Goal: Task Accomplishment & Management: Use online tool/utility

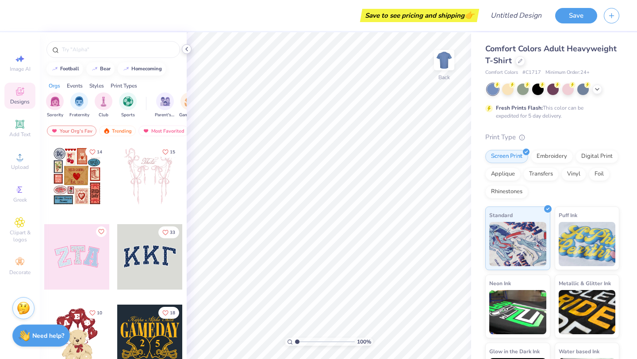
click at [187, 48] on polyline at bounding box center [187, 49] width 2 height 4
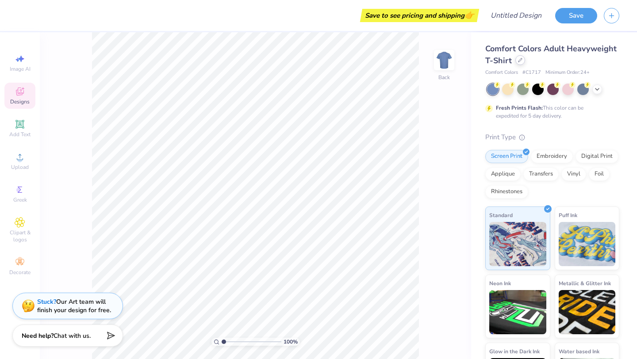
click at [520, 61] on icon at bounding box center [520, 60] width 4 height 4
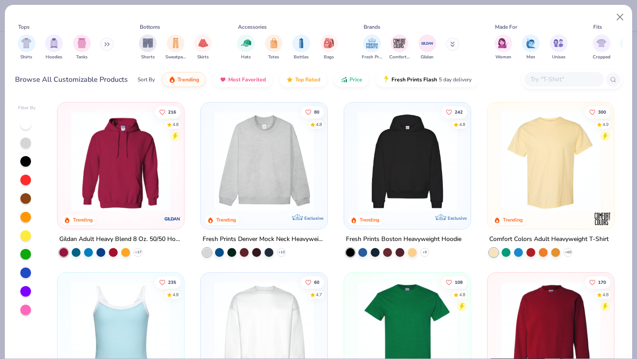
click at [107, 41] on button at bounding box center [106, 44] width 13 height 13
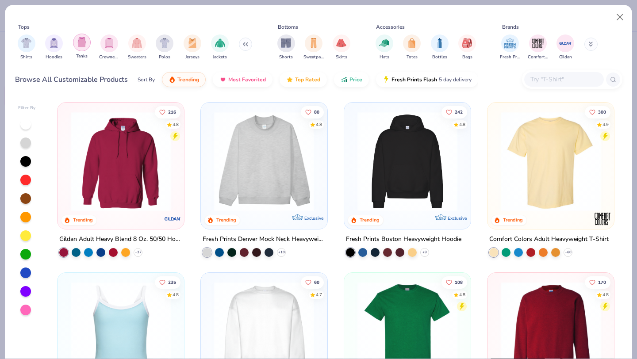
click at [87, 41] on div "filter for Tanks" at bounding box center [82, 43] width 18 height 18
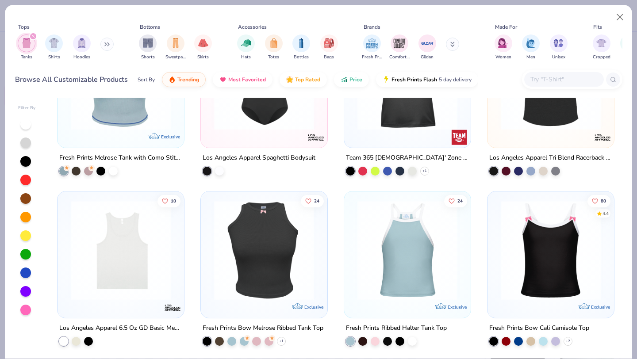
scroll to position [778, 0]
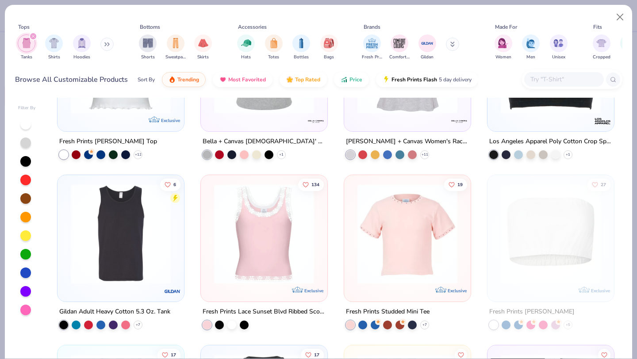
click at [105, 38] on div "Tanks Shirts Hoodies" at bounding box center [66, 47] width 102 height 33
click at [109, 44] on icon at bounding box center [108, 44] width 1 height 3
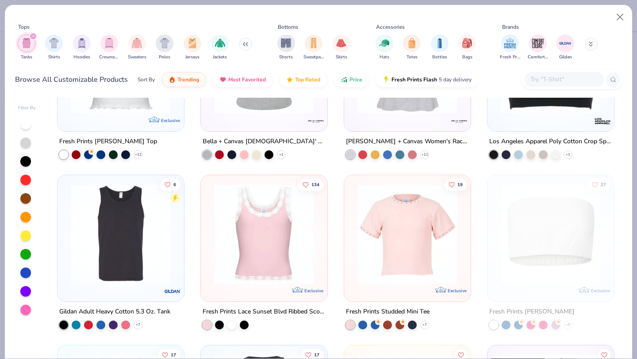
click at [24, 40] on img "filter for Tanks" at bounding box center [27, 43] width 10 height 10
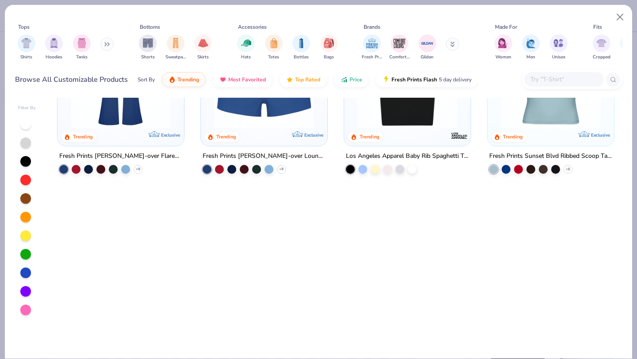
click at [110, 42] on icon at bounding box center [106, 44] width 5 height 4
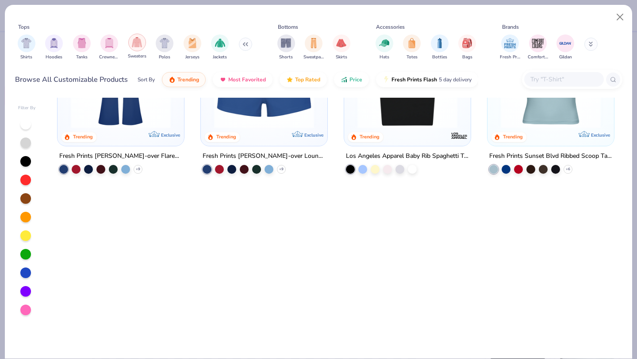
click at [138, 43] on img "filter for Sweaters" at bounding box center [137, 42] width 10 height 10
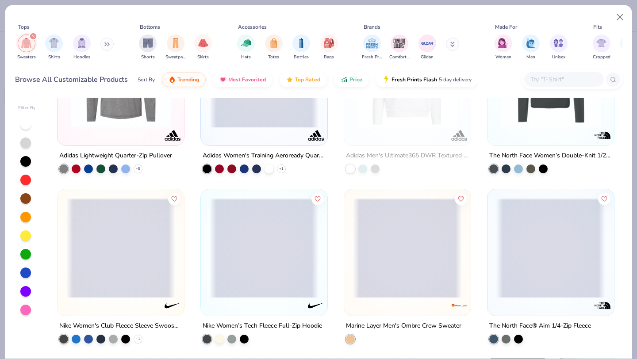
scroll to position [1443, 0]
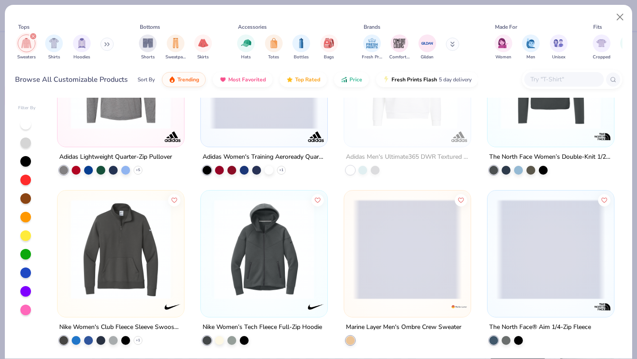
click at [241, 275] on img at bounding box center [264, 249] width 109 height 100
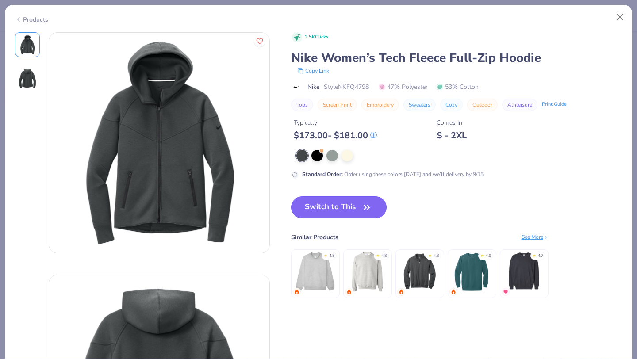
click at [329, 212] on button "Switch to This" at bounding box center [339, 207] width 96 height 22
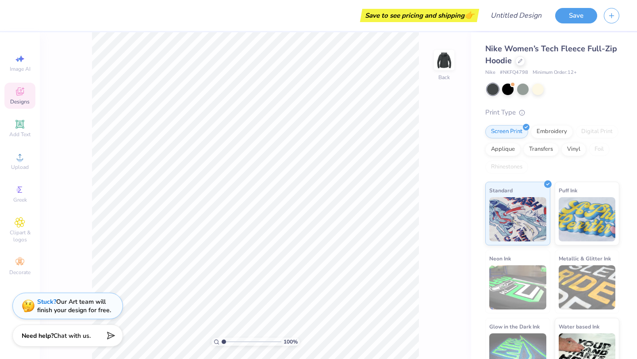
click at [23, 92] on icon at bounding box center [20, 92] width 8 height 8
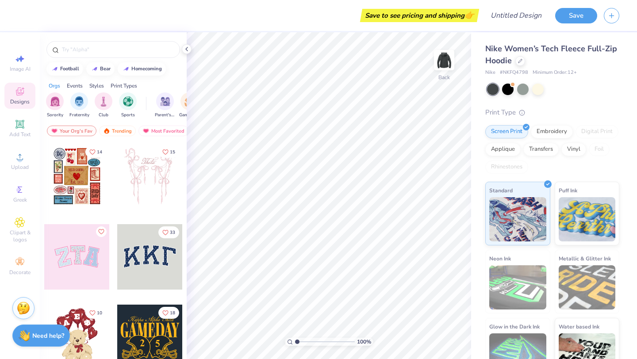
click at [158, 264] on div at bounding box center [149, 256] width 65 height 65
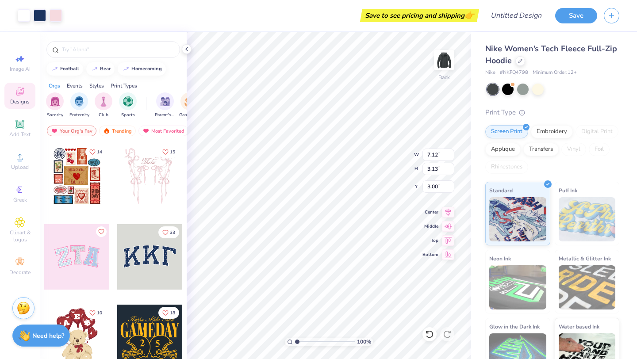
type input "0.95"
type input "5.61"
type input "2.46"
type input "1.22"
type input "4.52"
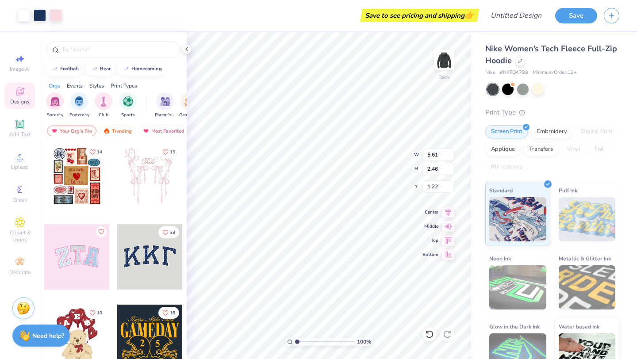
type input "1.98"
type input "1.69"
click at [523, 63] on div at bounding box center [520, 60] width 10 height 10
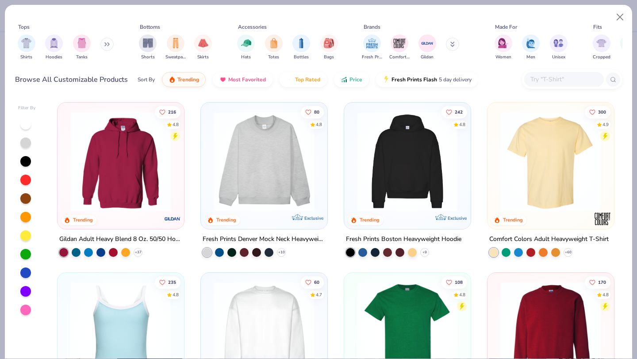
click at [453, 44] on icon at bounding box center [452, 42] width 3 height 1
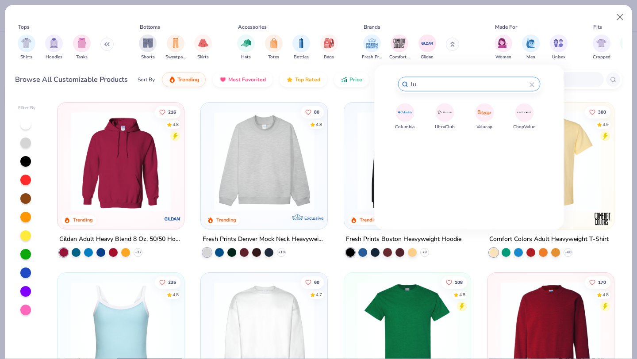
type input "l"
type input "no"
click at [447, 146] on img at bounding box center [444, 150] width 15 height 15
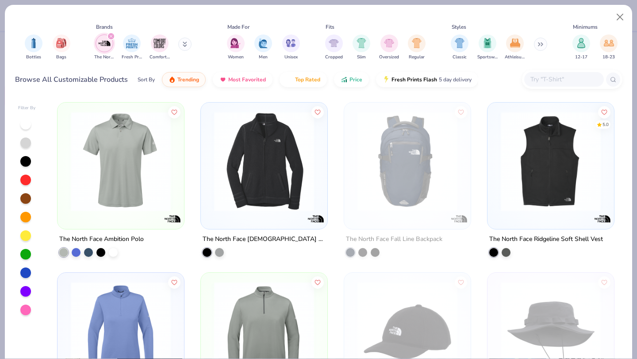
scroll to position [0, 438]
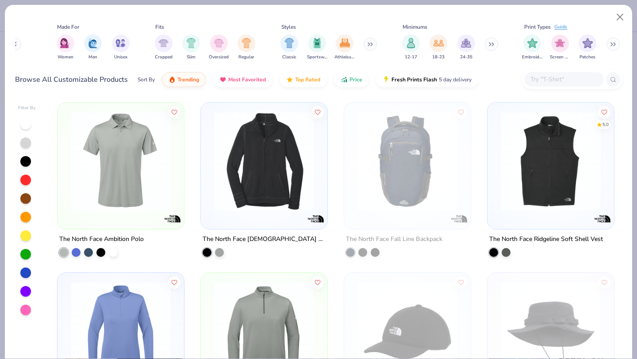
click at [613, 46] on icon at bounding box center [612, 44] width 5 height 4
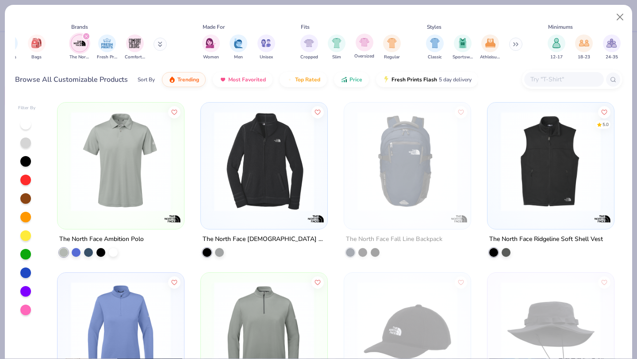
scroll to position [0, 0]
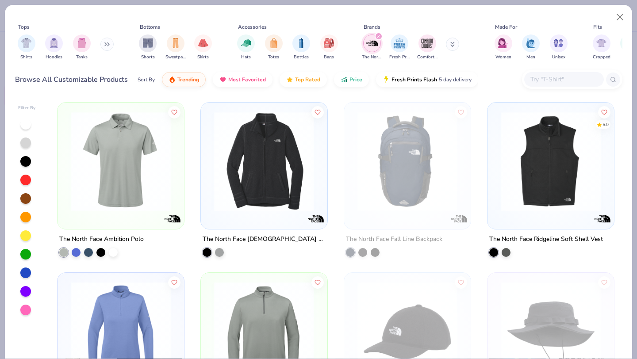
click at [377, 36] on icon "filter for The North Face" at bounding box center [379, 36] width 4 height 4
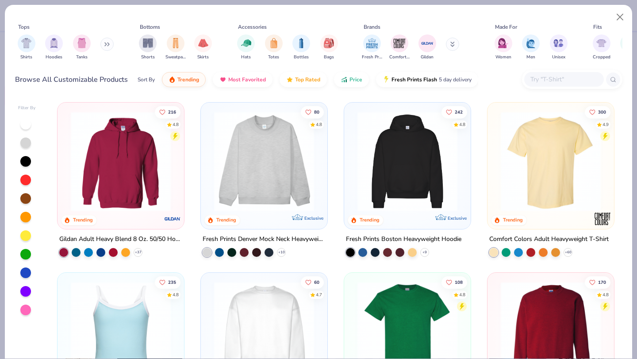
click at [451, 44] on icon at bounding box center [452, 42] width 3 height 1
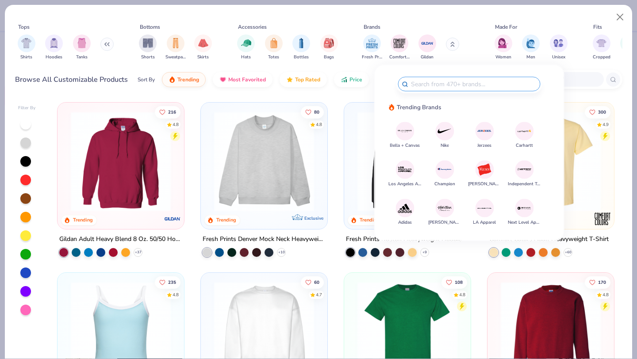
click at [448, 203] on img at bounding box center [444, 207] width 15 height 15
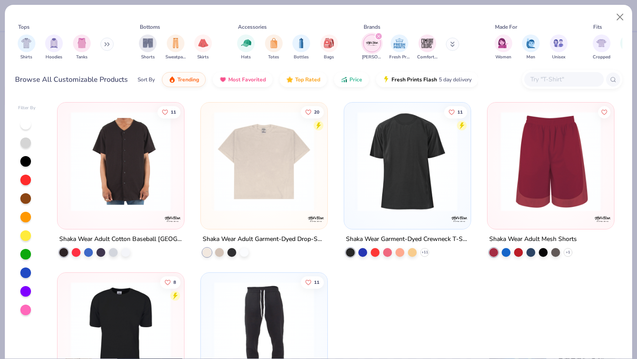
click at [378, 36] on icon "filter for Shaka Wear" at bounding box center [379, 36] width 4 height 4
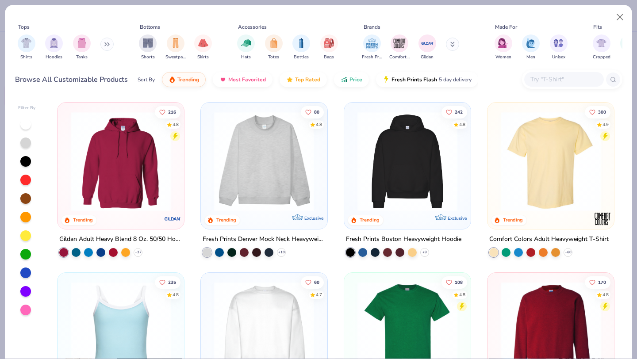
click at [447, 42] on button at bounding box center [452, 44] width 13 height 13
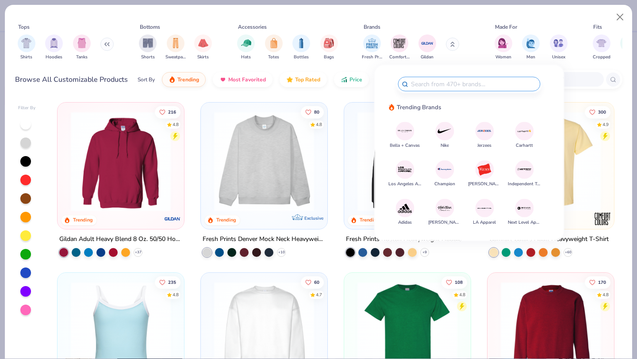
click at [529, 131] on img at bounding box center [523, 130] width 15 height 15
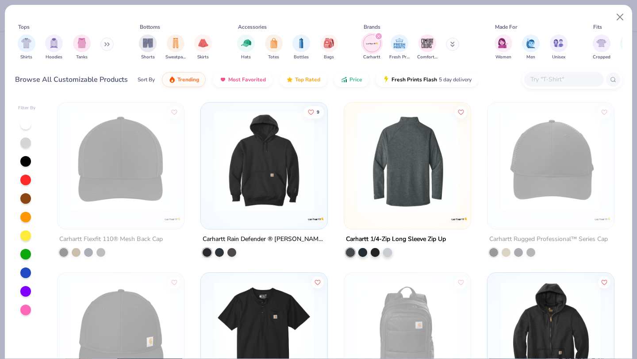
click at [377, 34] on div "filter for Carhartt" at bounding box center [378, 36] width 8 height 8
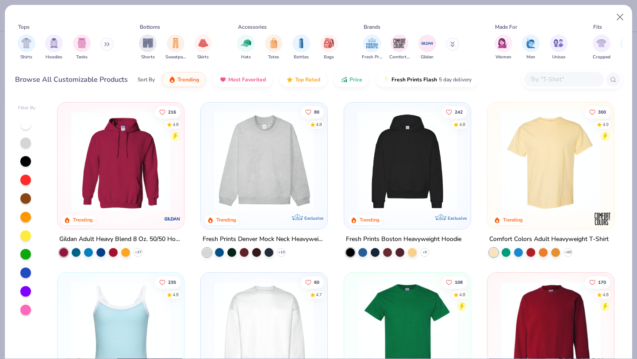
click at [453, 42] on button at bounding box center [452, 44] width 13 height 13
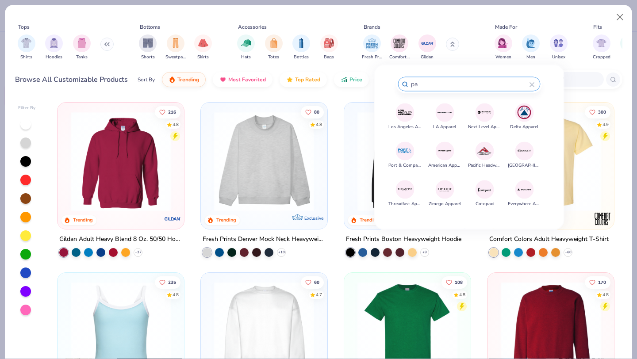
type input "p"
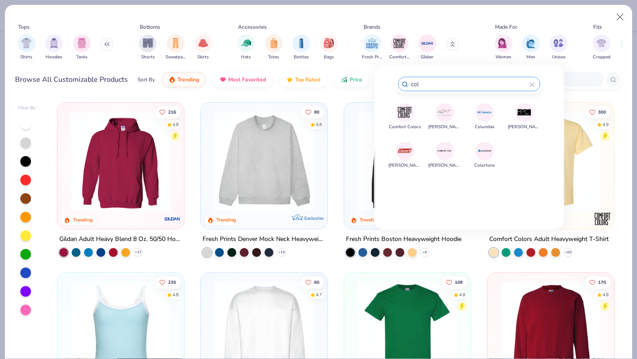
type input "col"
click at [449, 156] on img at bounding box center [444, 150] width 15 height 15
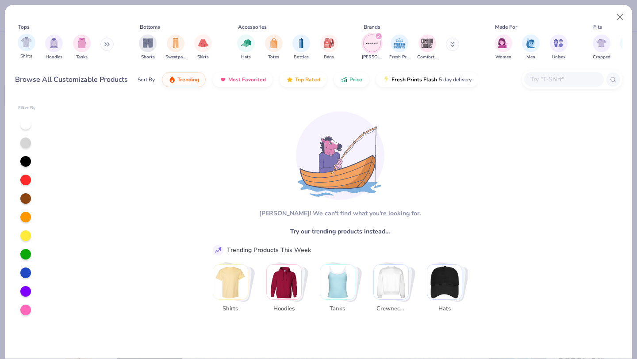
click at [33, 49] on div "Shirts" at bounding box center [27, 47] width 18 height 26
click at [381, 37] on div "filter for Kenneth Cole" at bounding box center [378, 36] width 8 height 8
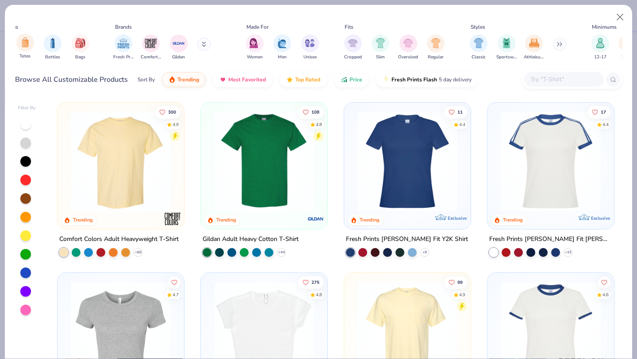
scroll to position [0, 357]
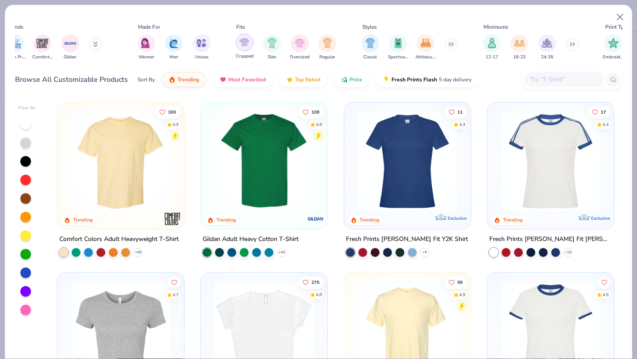
click at [250, 44] on div "filter for Cropped" at bounding box center [245, 43] width 18 height 18
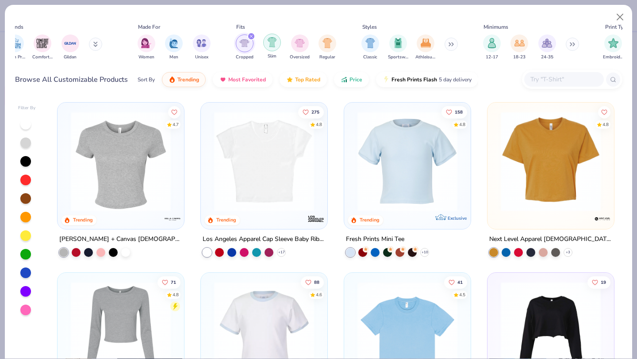
click at [266, 44] on div "filter for Slim" at bounding box center [272, 43] width 18 height 18
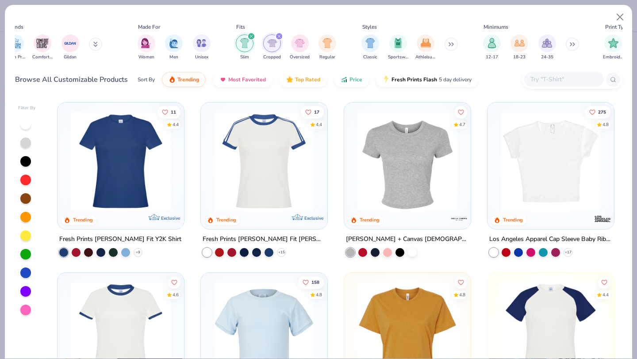
click at [572, 48] on button at bounding box center [571, 44] width 13 height 13
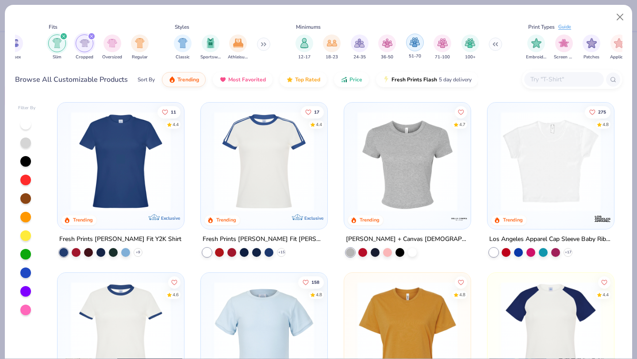
scroll to position [0, 555]
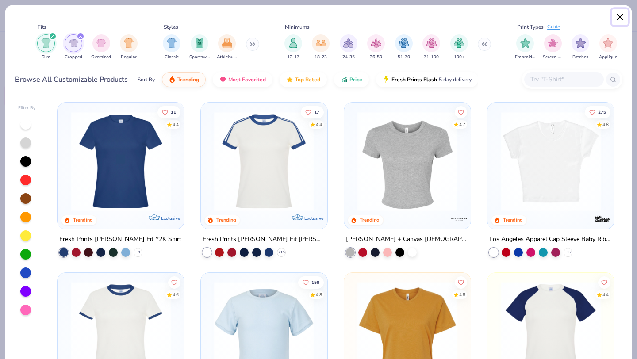
click at [621, 13] on button "Close" at bounding box center [619, 17] width 17 height 17
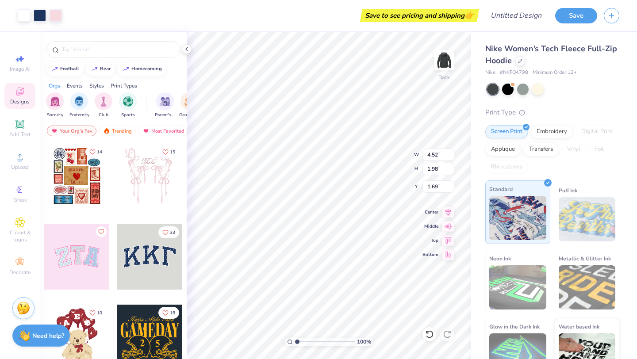
click at [534, 185] on div "Standard" at bounding box center [517, 212] width 65 height 64
click at [523, 64] on div "Nike Women’s Tech Fleece Full-Zip Hoodie" at bounding box center [552, 55] width 134 height 24
click at [520, 61] on icon at bounding box center [520, 60] width 4 height 4
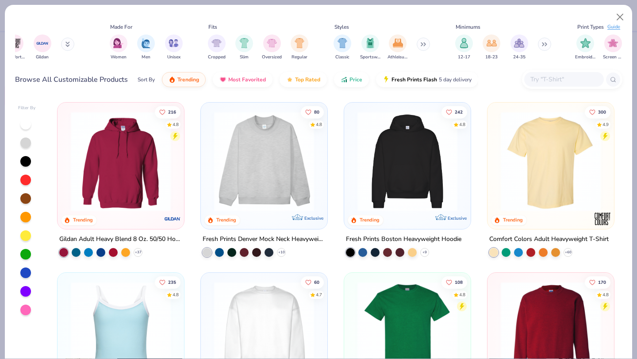
scroll to position [0, 438]
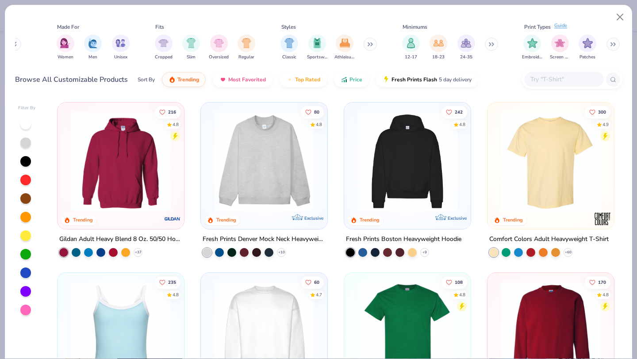
click at [561, 27] on div "Guide" at bounding box center [560, 26] width 13 height 8
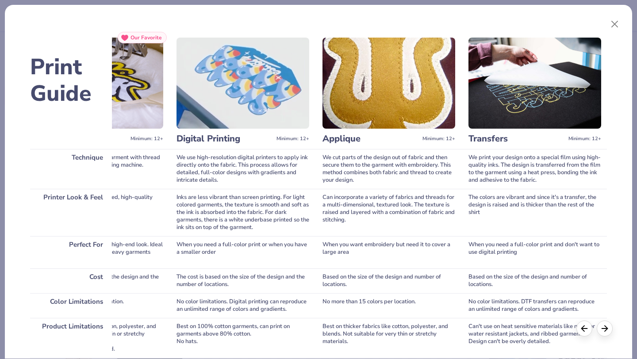
scroll to position [0, 260]
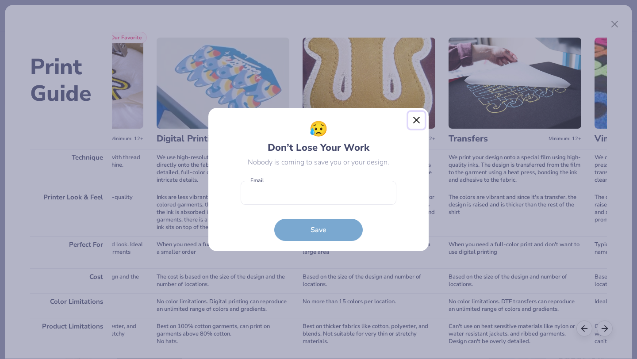
click at [416, 119] on button "Close" at bounding box center [416, 120] width 17 height 17
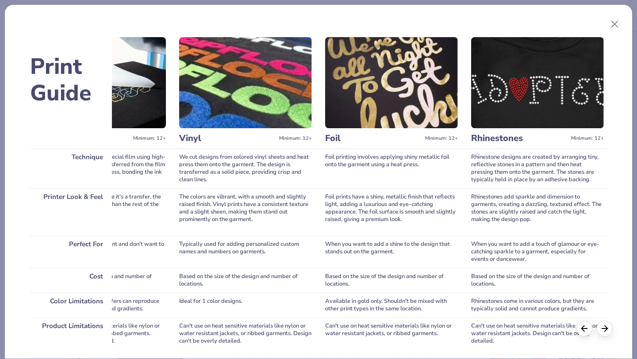
scroll to position [0, 685]
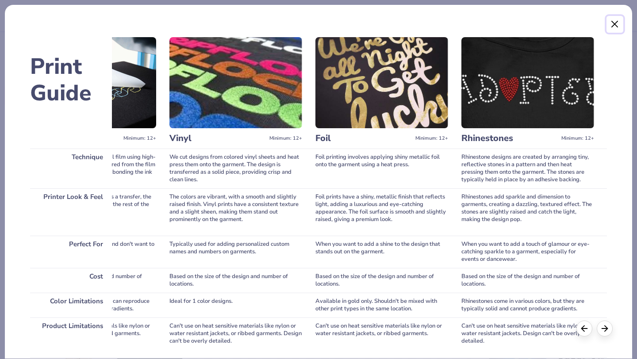
click at [608, 23] on button "Close" at bounding box center [614, 24] width 17 height 17
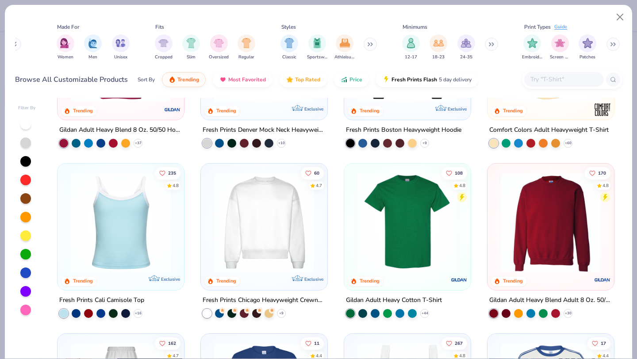
scroll to position [119, 0]
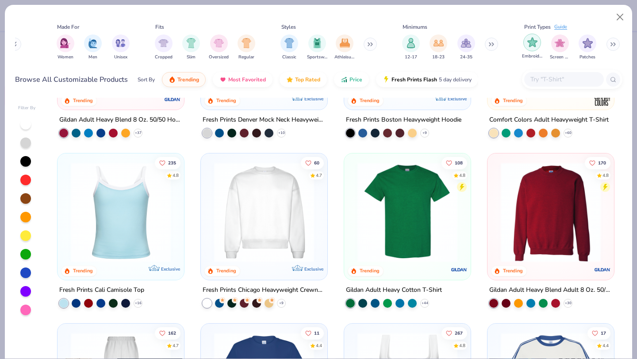
click at [538, 42] on div "filter for Embroidery" at bounding box center [532, 43] width 18 height 18
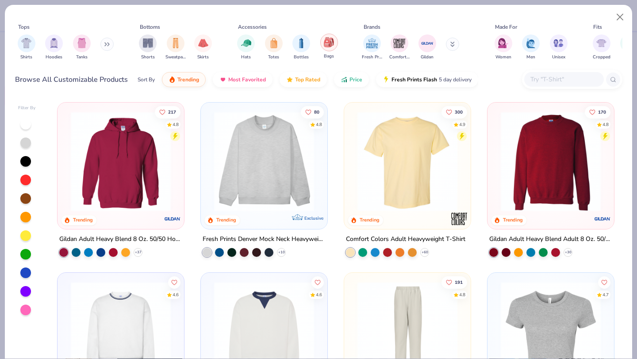
click at [323, 45] on div "filter for Bags" at bounding box center [329, 43] width 18 height 18
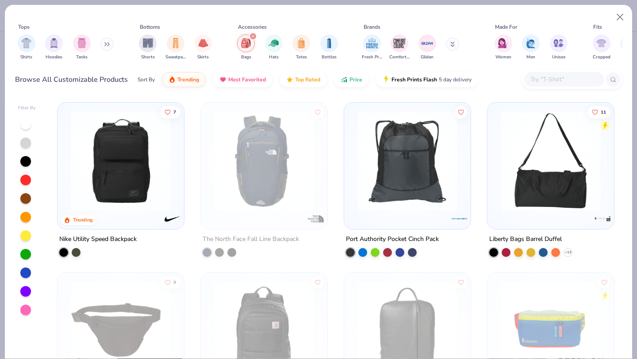
click at [255, 38] on div "filter for Bags" at bounding box center [253, 36] width 8 height 8
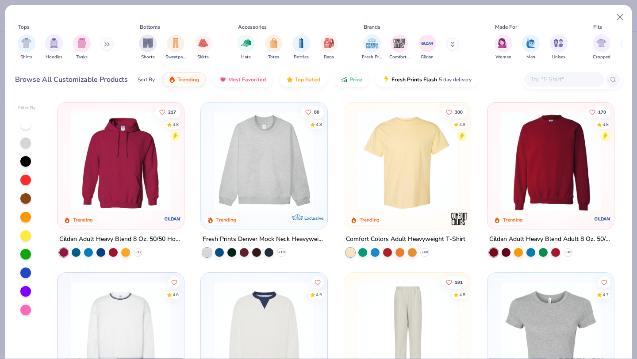
click at [452, 39] on div "Fresh Prints Comfort Colors Gildan" at bounding box center [415, 47] width 111 height 33
click at [454, 44] on icon at bounding box center [452, 42] width 3 height 1
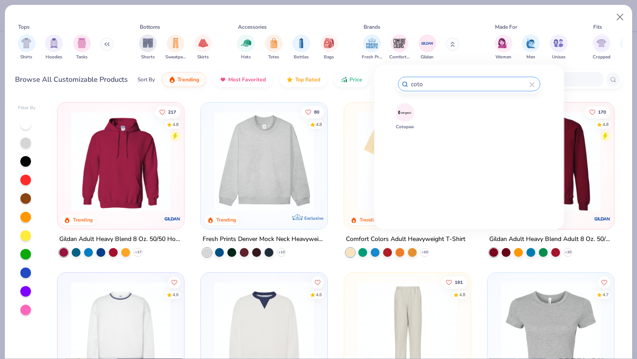
type input "coto"
click at [397, 106] on img at bounding box center [404, 112] width 15 height 15
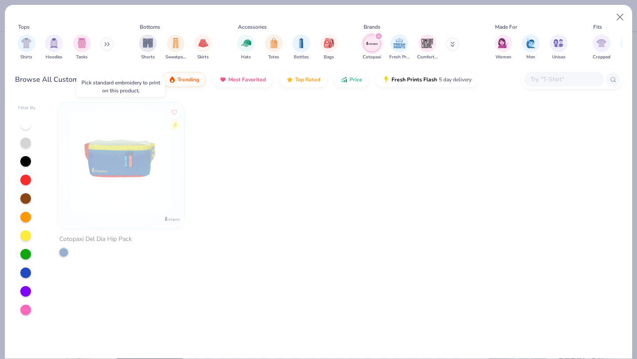
click at [162, 154] on img at bounding box center [120, 161] width 109 height 100
click at [618, 19] on button "Close" at bounding box center [619, 17] width 17 height 17
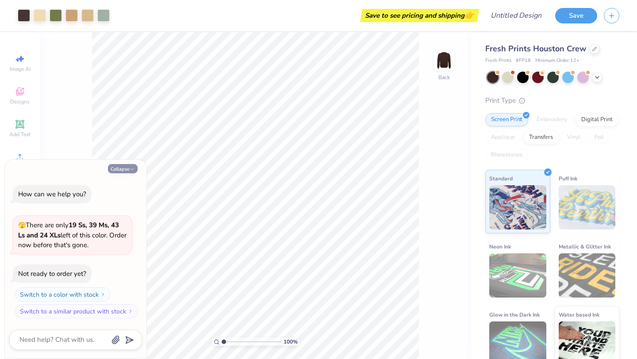
click at [121, 168] on button "Collapse" at bounding box center [123, 168] width 30 height 9
type textarea "x"
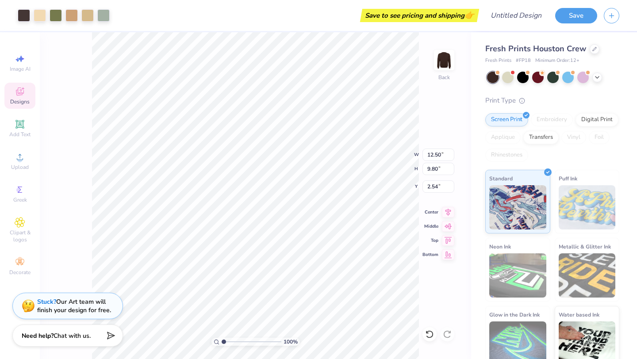
type input "2.54"
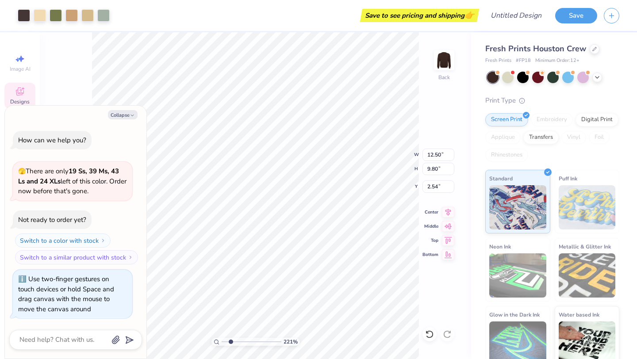
type input "2.25"
type textarea "x"
type input "2.27"
type textarea "x"
type input "2.28"
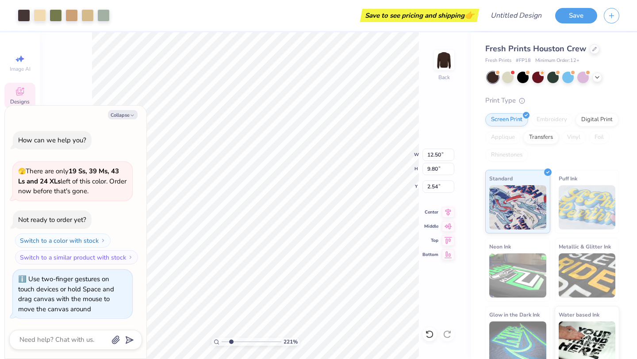
type textarea "x"
drag, startPoint x: 223, startPoint y: 341, endPoint x: 233, endPoint y: 340, distance: 9.8
type input "2.64"
click at [233, 340] on input "range" at bounding box center [251, 342] width 60 height 8
type textarea "x"
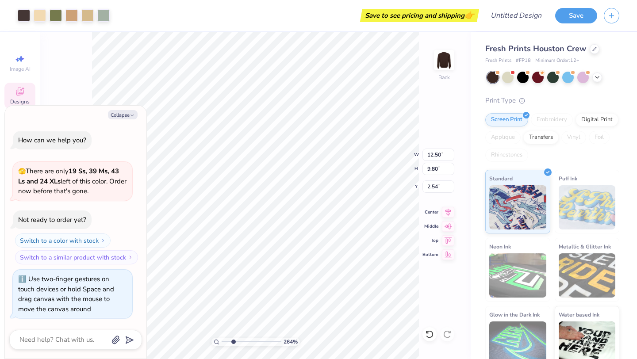
type input "3.15"
type input "2.18"
type input "2.88"
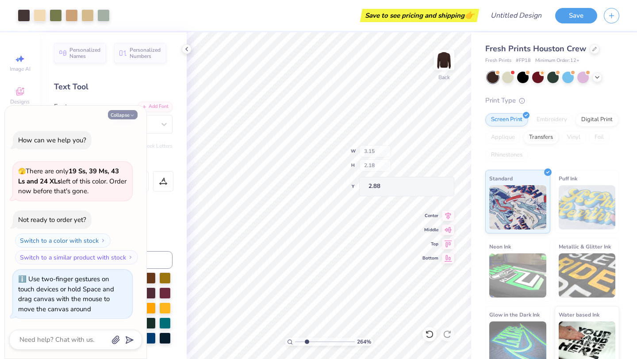
type textarea "x"
type input "12.47"
type input "8.10"
type input "2.73"
click at [130, 117] on icon "button" at bounding box center [132, 115] width 5 height 5
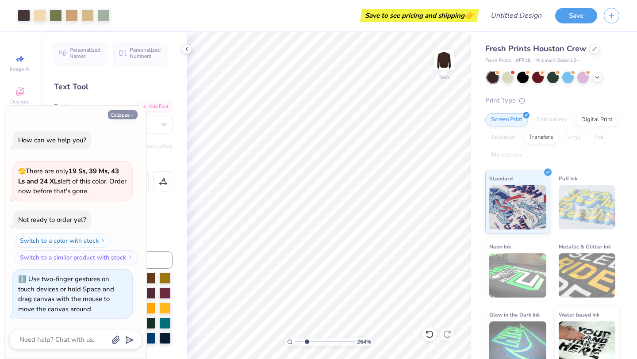
type textarea "x"
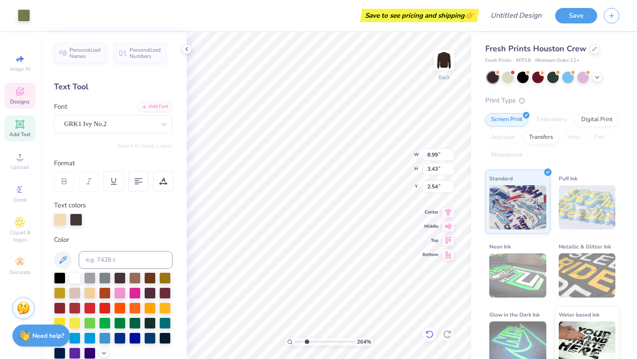
click at [432, 339] on div at bounding box center [429, 334] width 14 height 14
type input "3.15"
type input "2.18"
type input "2.84"
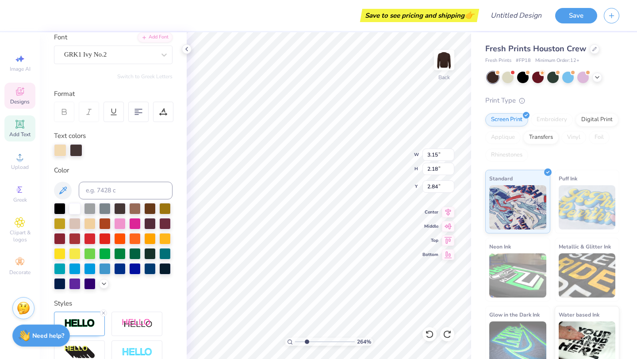
scroll to position [57, 0]
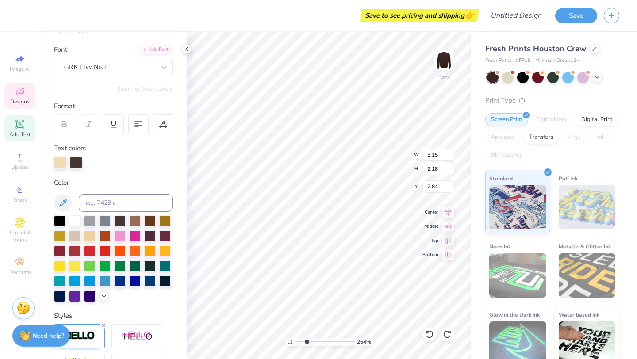
type textarea "kkg"
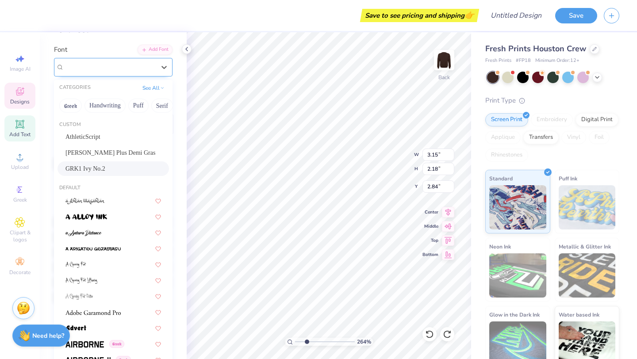
click at [146, 68] on div "GRK1 Ivy No.2" at bounding box center [109, 67] width 93 height 14
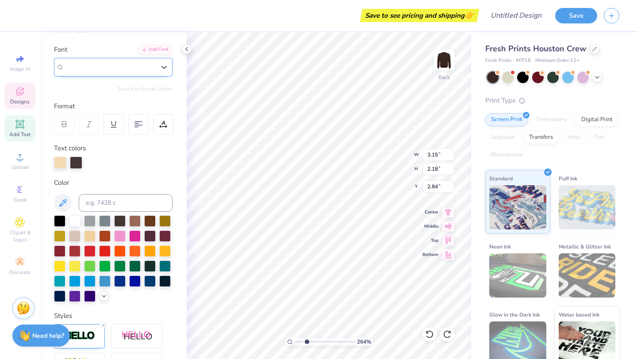
click at [146, 69] on div "GRK1 Ivy No.2" at bounding box center [109, 67] width 91 height 10
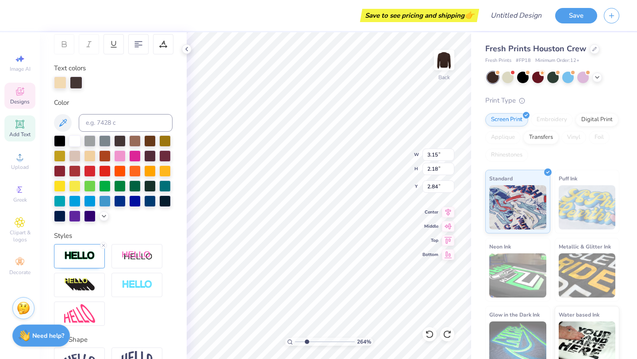
scroll to position [0, 0]
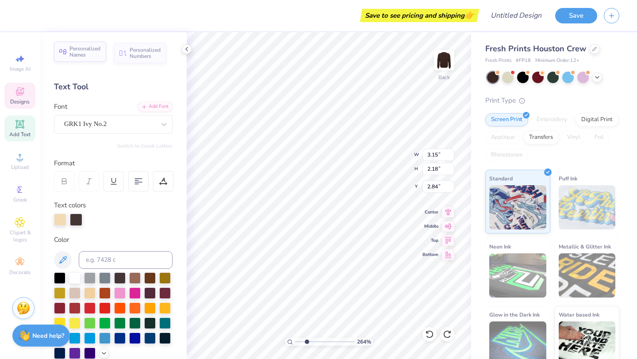
click at [91, 56] on span "Personalized Names" at bounding box center [84, 52] width 31 height 12
click at [130, 57] on span "Personalized Numbers" at bounding box center [145, 52] width 31 height 12
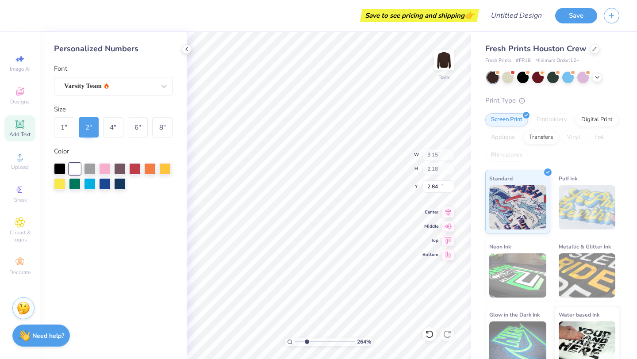
type input "2.78"
type input "2.00"
type input "10.25"
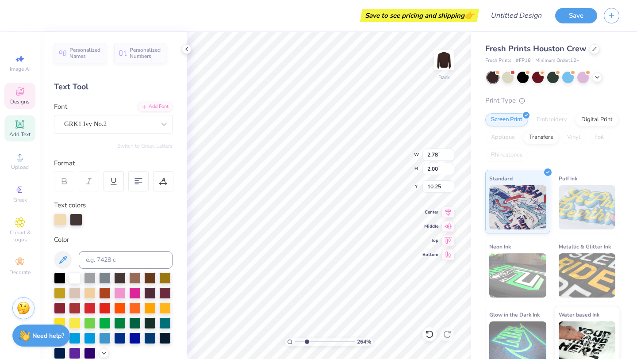
type input "4.79"
type input "2.36"
type input "2.84"
type textarea "kk"
type input "3.39"
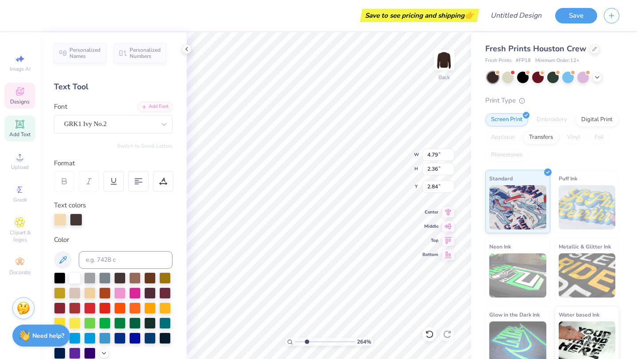
type input "2.19"
type input "2.90"
type textarea "k"
type textarea "K"
type textarea "p"
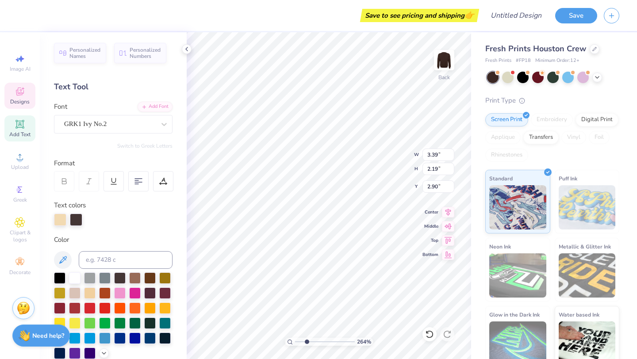
type textarea "b"
click at [147, 104] on div "Add Font" at bounding box center [154, 106] width 35 height 10
type input "8.99"
type input "3.43"
type input "2.54"
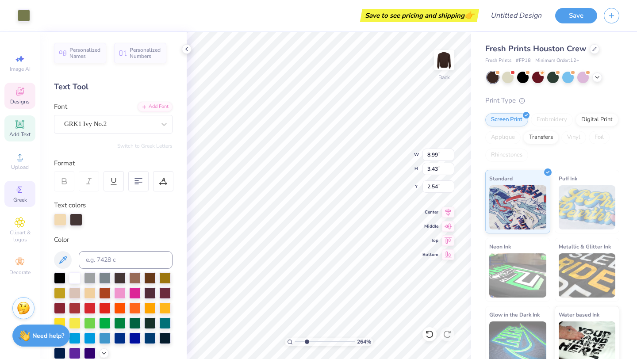
click at [24, 190] on icon at bounding box center [20, 189] width 11 height 11
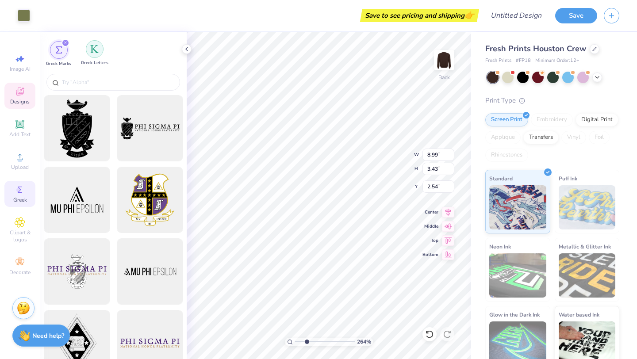
click at [95, 51] on img "filter for Greek Letters" at bounding box center [94, 49] width 9 height 9
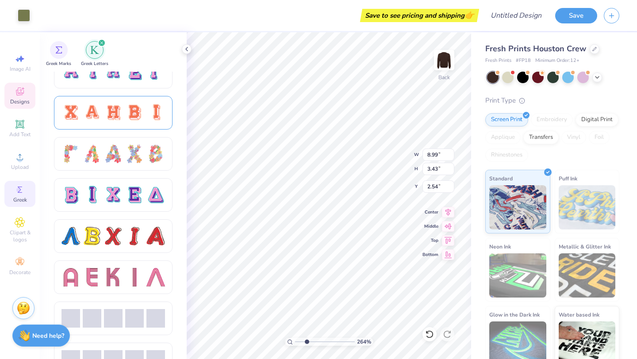
scroll to position [637, 0]
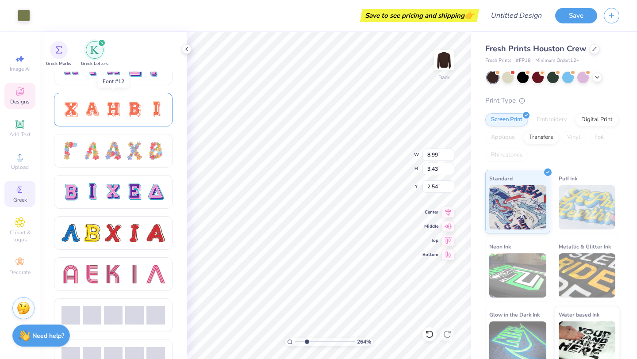
click at [138, 114] on div at bounding box center [134, 109] width 19 height 19
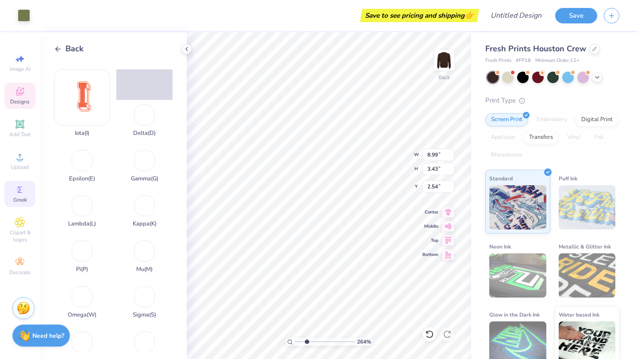
scroll to position [168, 0]
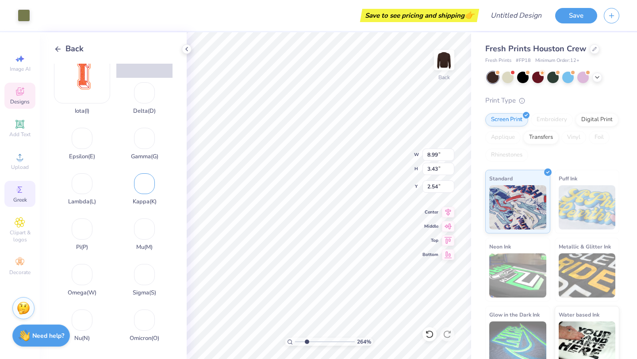
click at [140, 190] on div "Kappa ( K )" at bounding box center [144, 187] width 56 height 37
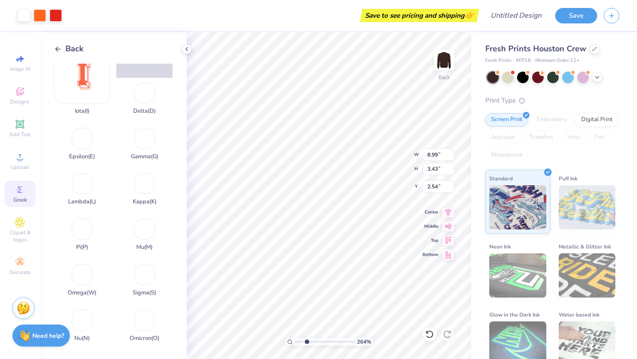
type input "14.46"
type input "16.42"
type input "3.04"
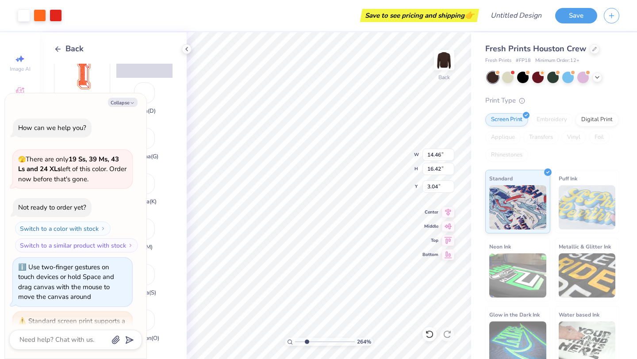
scroll to position [76, 0]
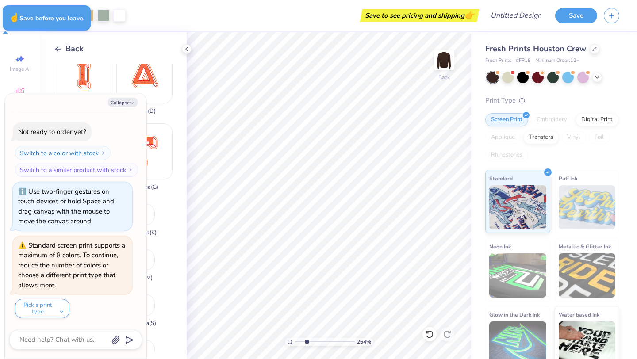
type textarea "x"
